Goal: Task Accomplishment & Management: Use online tool/utility

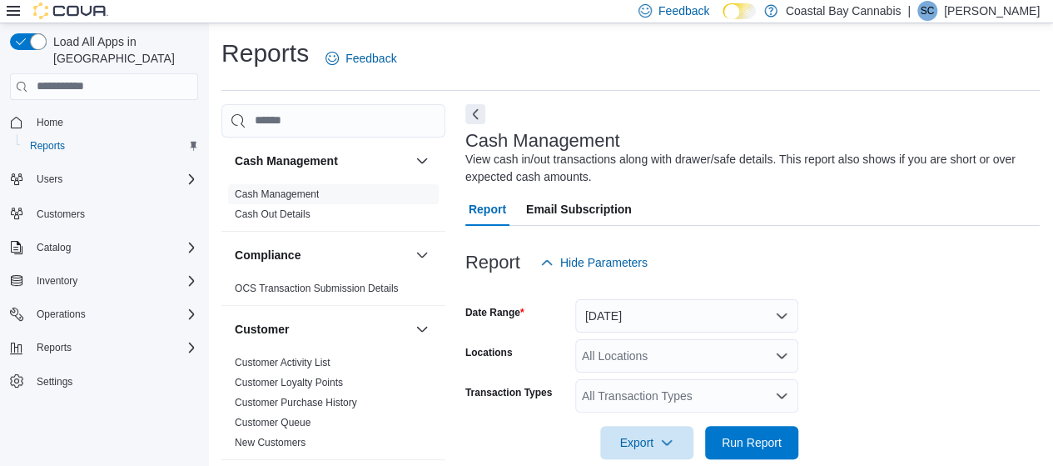
scroll to position [32, 0]
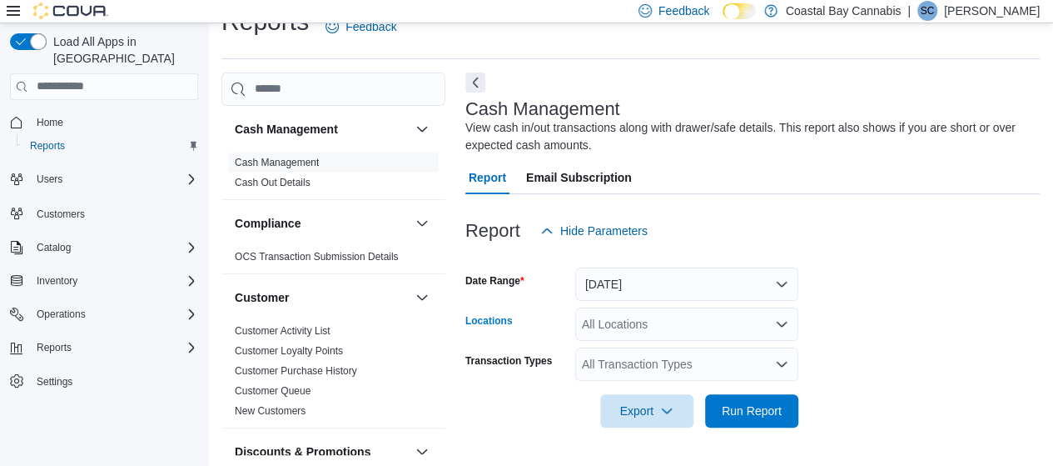
click at [667, 323] on div "All Locations" at bounding box center [686, 323] width 223 height 33
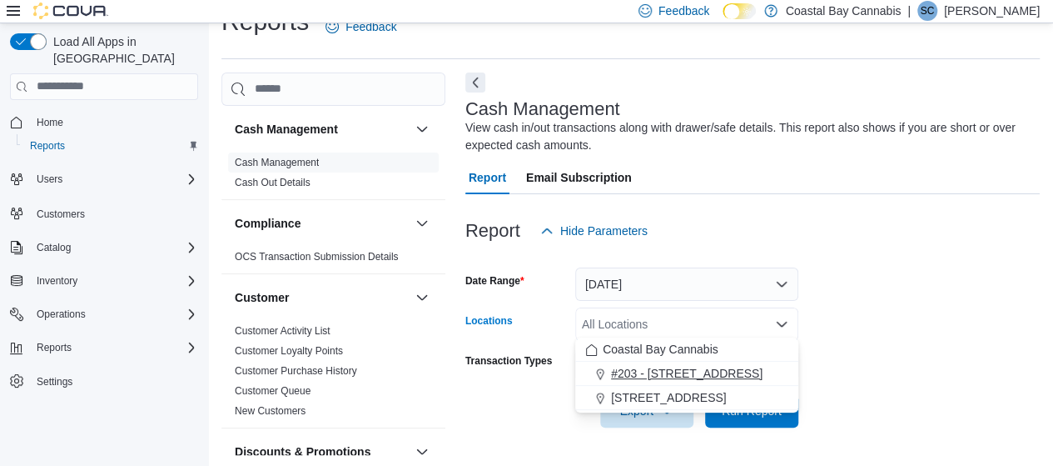
click at [665, 367] on span "#203 - [STREET_ADDRESS]" at bounding box center [687, 373] width 152 height 17
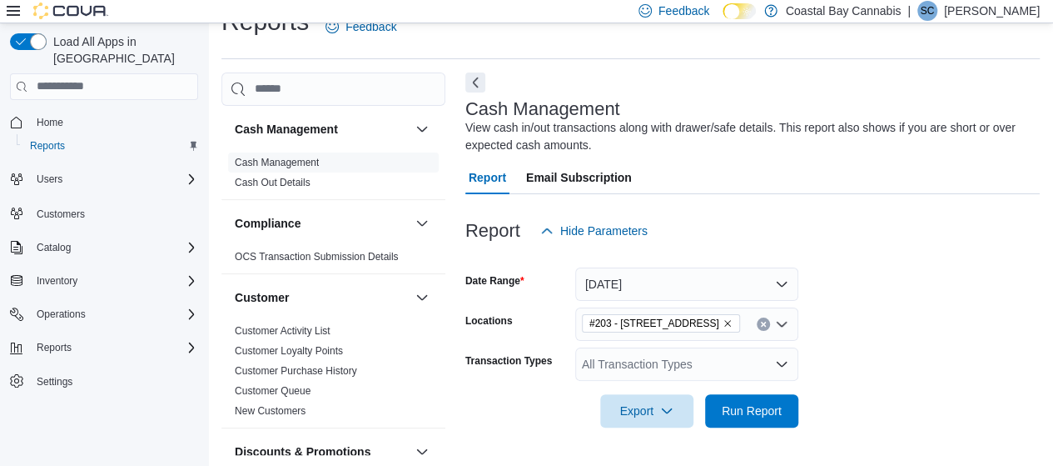
click at [873, 333] on form "Date Range [DATE] Locations #203 - 442 Marine Dr. Transaction Types All Transac…" at bounding box center [753, 337] width 575 height 180
click at [776, 406] on span "Run Report" at bounding box center [752, 409] width 60 height 17
click at [765, 399] on span "Run Report" at bounding box center [751, 409] width 73 height 33
click at [678, 397] on span "Export" at bounding box center [646, 409] width 73 height 33
click at [884, 347] on form "Date Range [DATE] Locations #203 - 442 Marine Dr. Transaction Types All Transac…" at bounding box center [756, 337] width 581 height 180
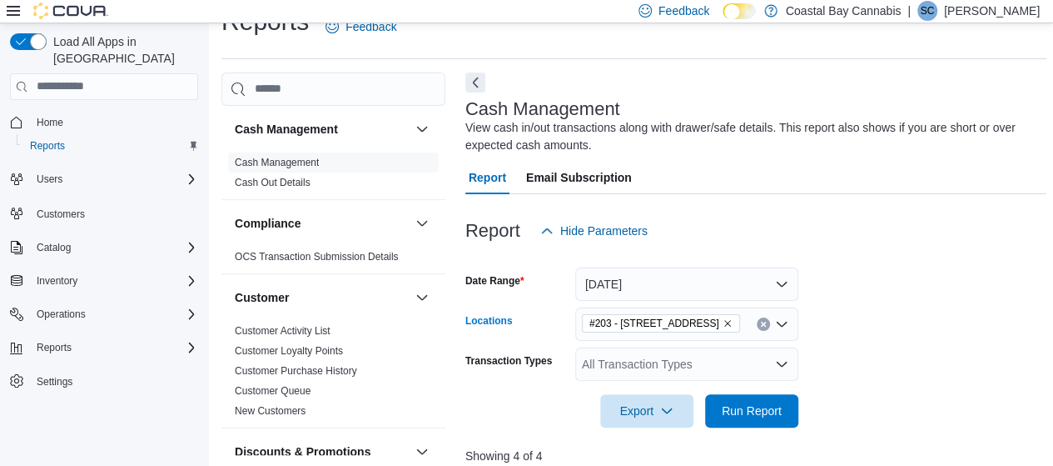
click at [761, 322] on icon "Clear input" at bounding box center [763, 324] width 7 height 7
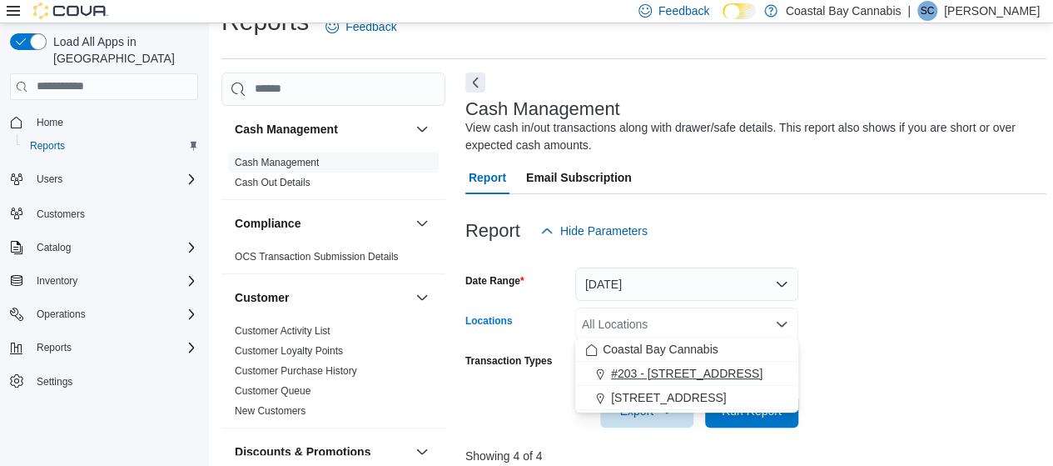
click at [696, 374] on span "#203 - [STREET_ADDRESS]" at bounding box center [687, 373] width 152 height 17
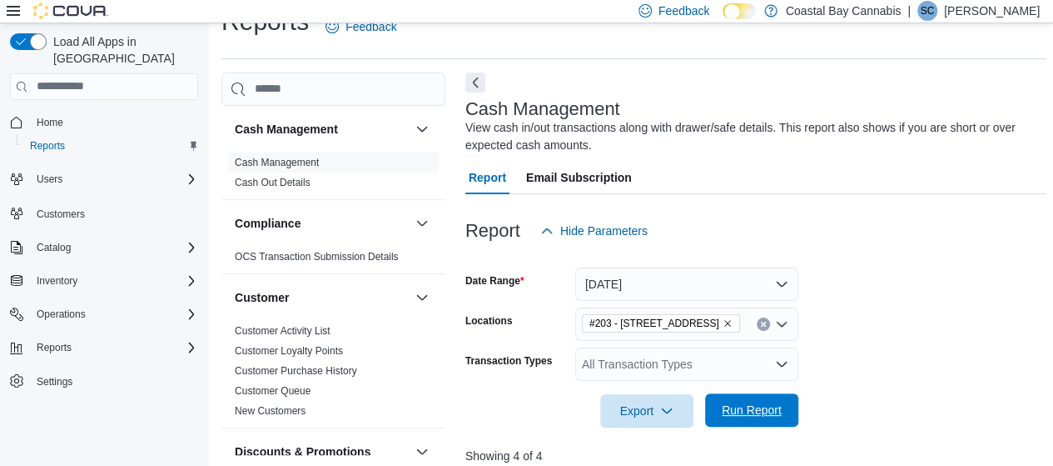
click at [741, 401] on span "Run Report" at bounding box center [752, 409] width 60 height 17
click at [660, 396] on span "Export" at bounding box center [646, 409] width 73 height 33
click at [931, 315] on form "Date Range [DATE] Locations #203 - 442 Marine Dr. Transaction Types All Transac…" at bounding box center [756, 337] width 581 height 180
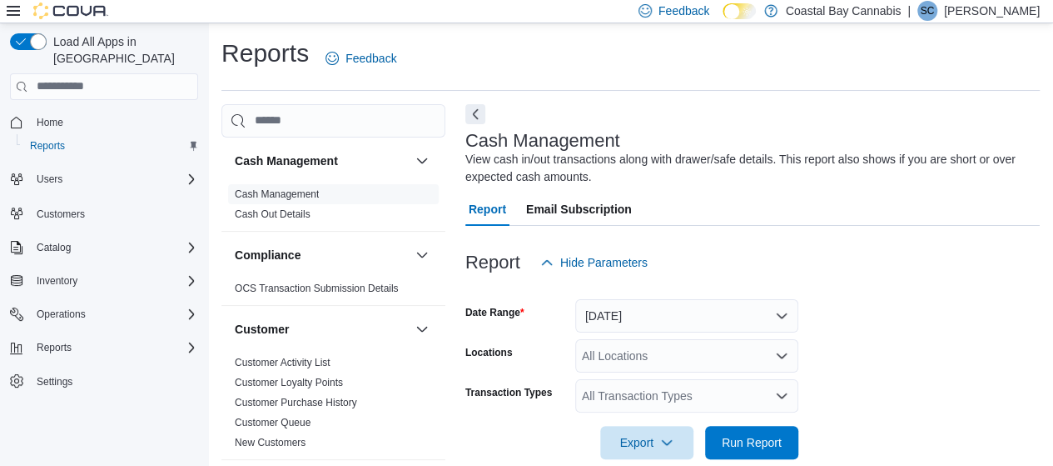
scroll to position [32, 0]
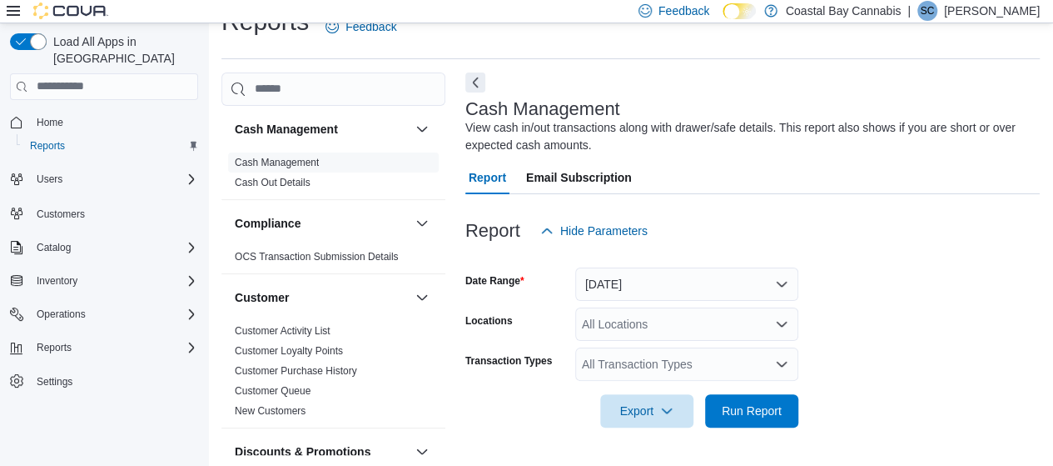
click at [694, 316] on div "All Locations" at bounding box center [686, 323] width 223 height 33
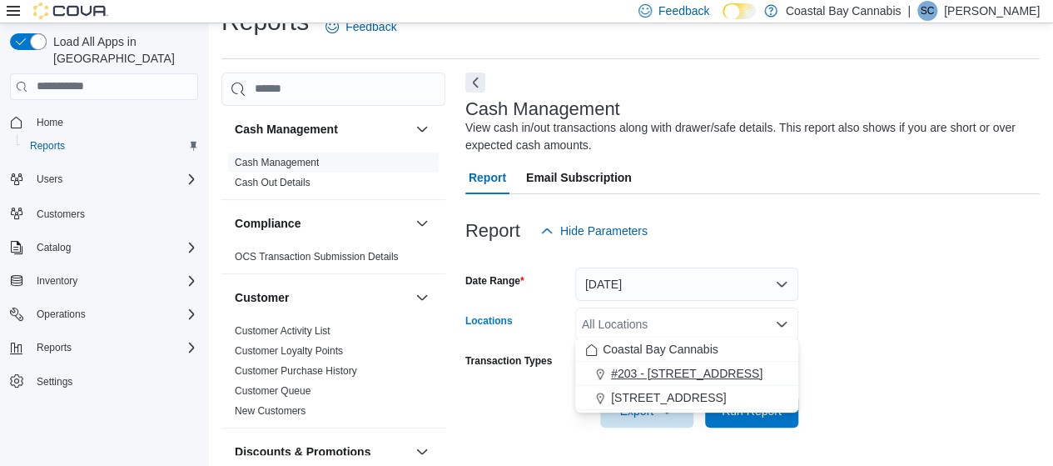
click at [685, 366] on span "#203 - [STREET_ADDRESS]" at bounding box center [687, 373] width 152 height 17
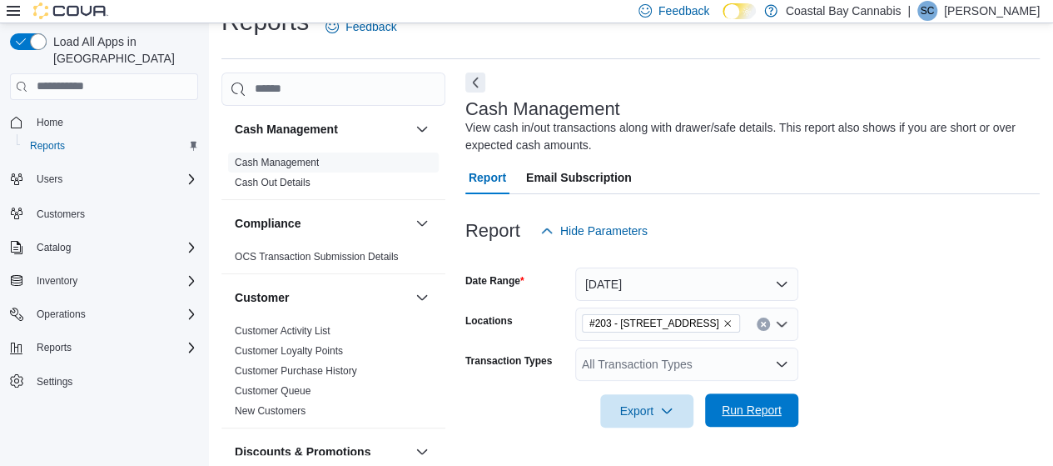
click at [734, 402] on span "Run Report" at bounding box center [752, 409] width 60 height 17
click at [675, 402] on span "Export" at bounding box center [646, 409] width 73 height 33
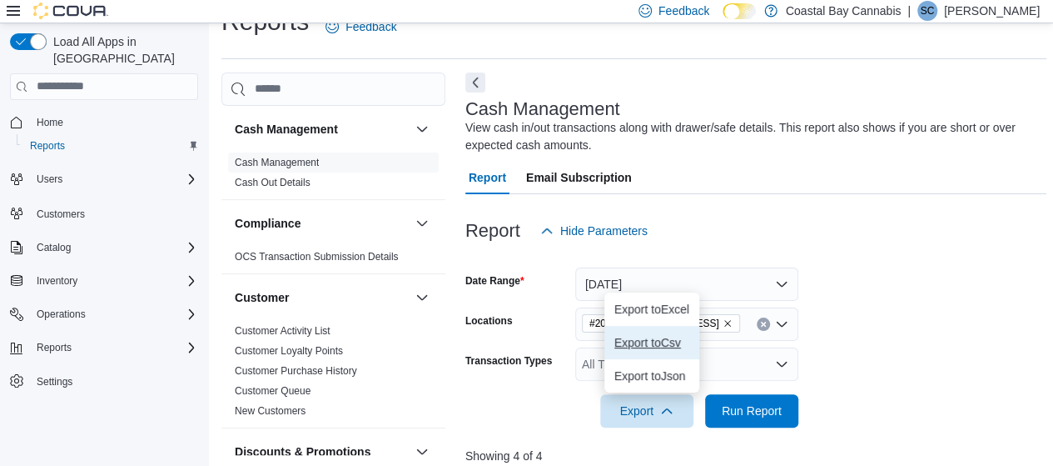
click at [667, 342] on span "Export to Csv" at bounding box center [652, 342] width 75 height 13
